Goal: Task Accomplishment & Management: Manage account settings

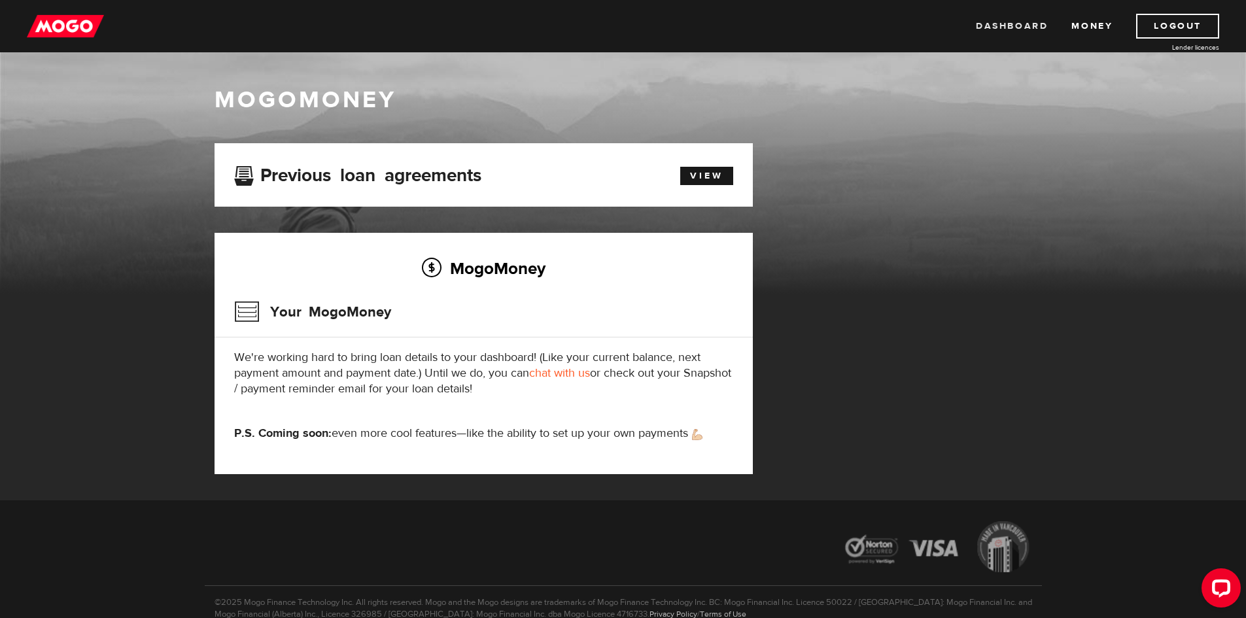
click at [992, 29] on link "Dashboard" at bounding box center [1011, 26] width 72 height 25
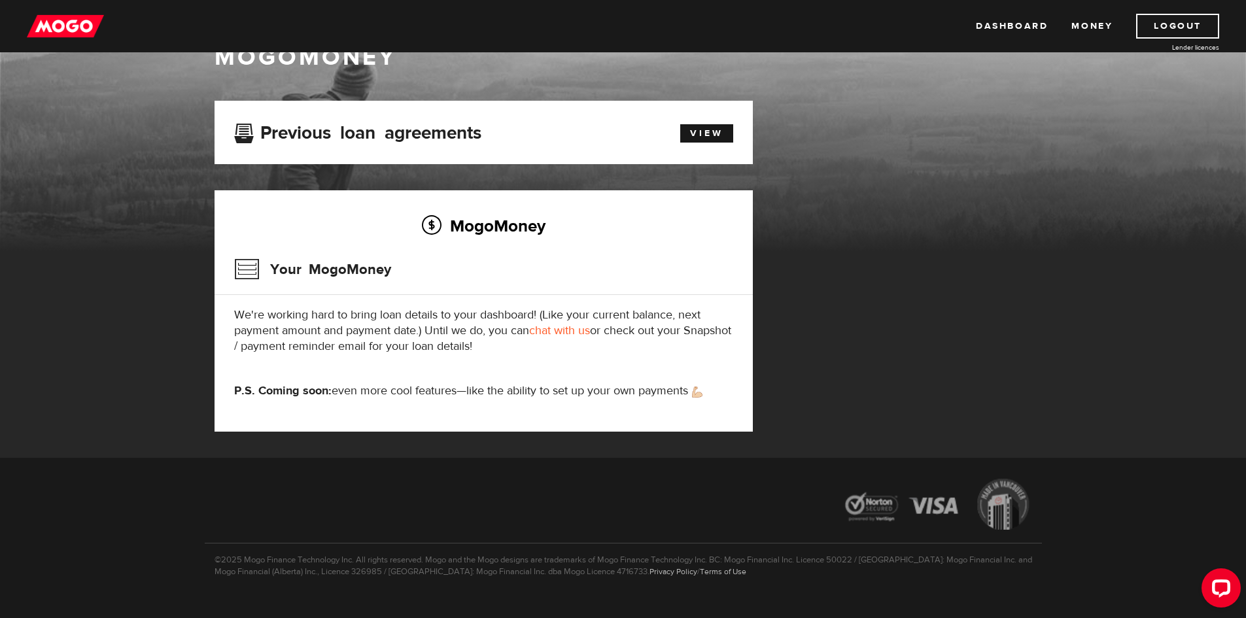
scroll to position [65, 0]
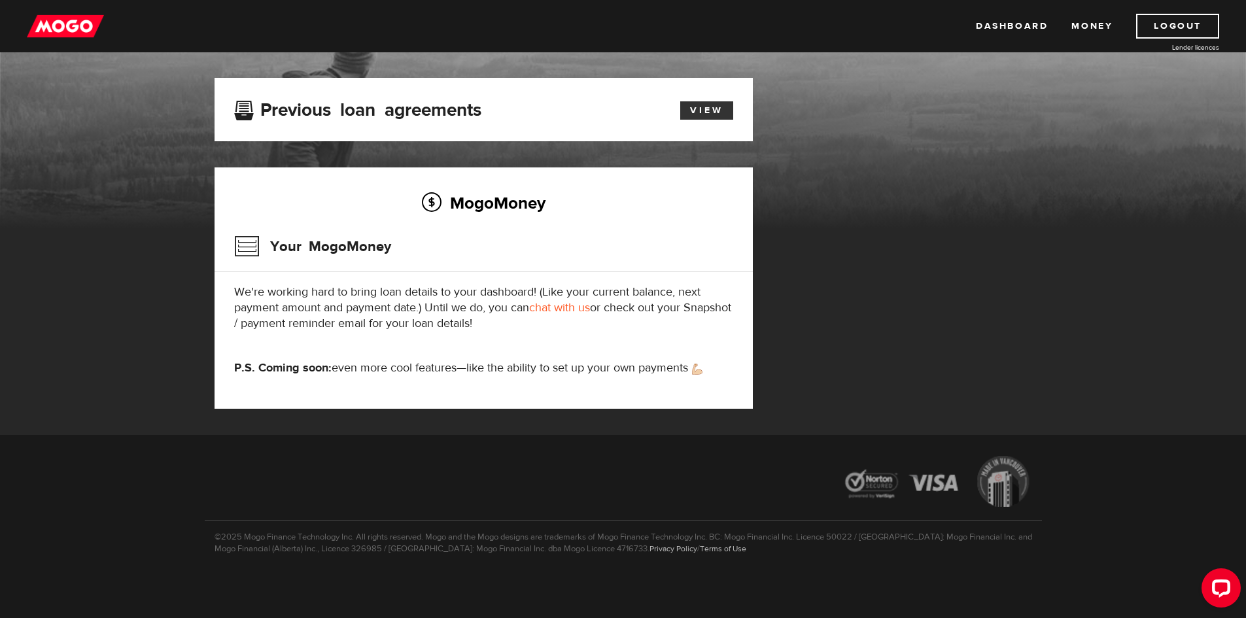
click at [709, 112] on link "View" at bounding box center [706, 110] width 53 height 18
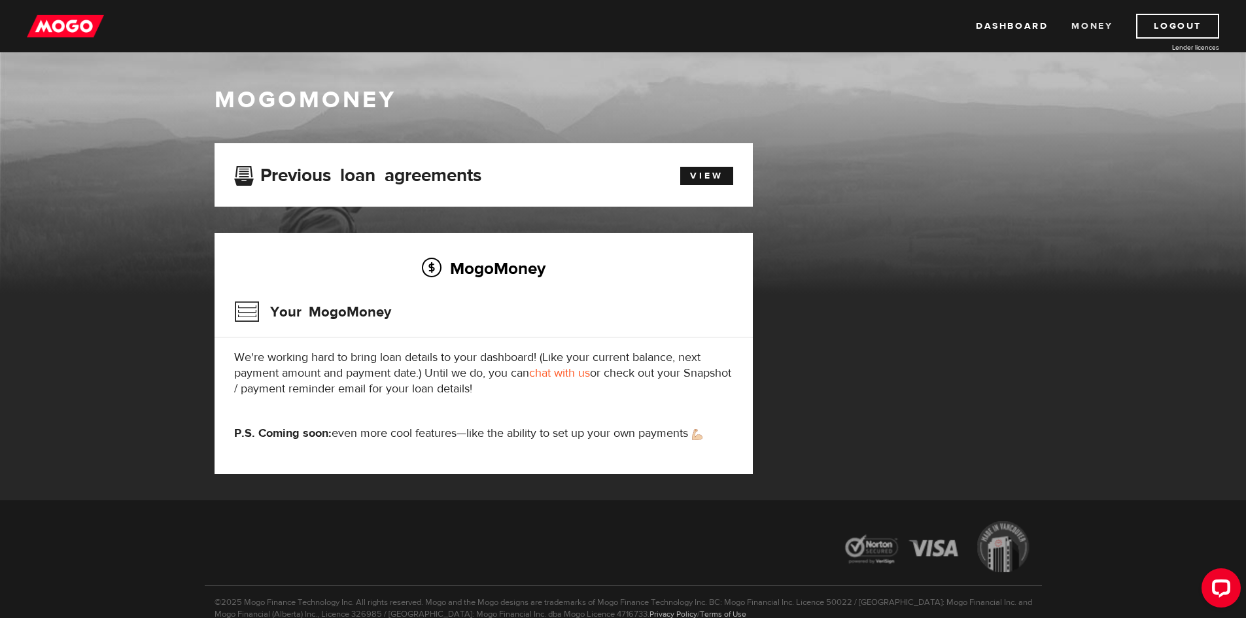
click at [1072, 24] on link "Money" at bounding box center [1091, 26] width 41 height 25
click at [1155, 29] on link "Logout" at bounding box center [1177, 26] width 83 height 25
